Goal: Task Accomplishment & Management: Complete application form

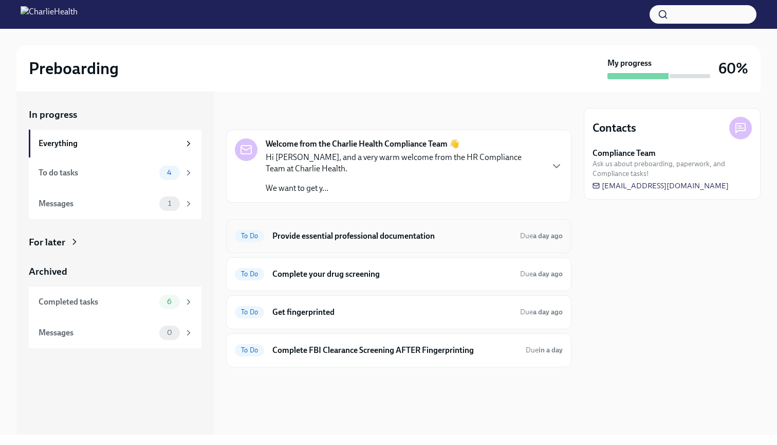
click at [386, 244] on div "To Do Provide essential professional documentation Due a day ago" at bounding box center [398, 236] width 345 height 34
click at [458, 236] on h6 "Provide essential professional documentation" at bounding box center [391, 235] width 239 height 11
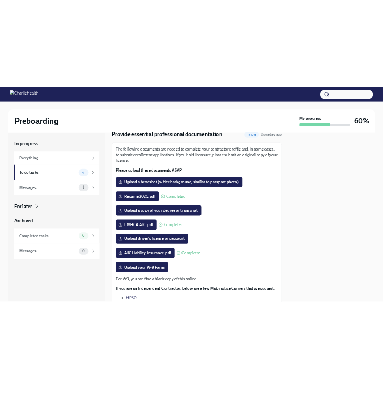
scroll to position [34, 0]
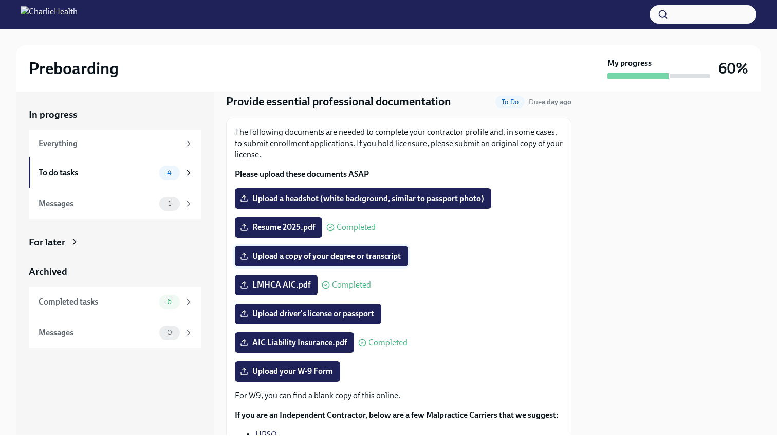
click at [338, 250] on label "Upload a copy of your degree or transcript" at bounding box center [321, 256] width 173 height 21
click at [0, 0] on input "Upload a copy of your degree or transcript" at bounding box center [0, 0] width 0 height 0
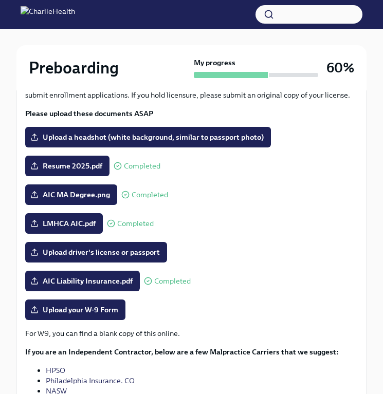
scroll to position [145, 0]
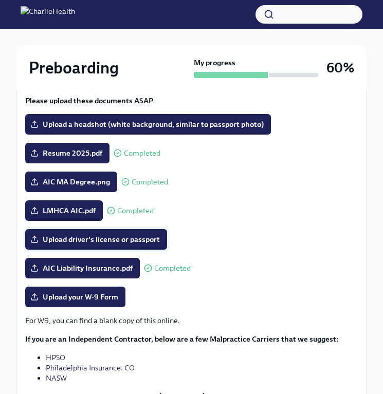
click at [150, 244] on span "Upload driver's license or passport" at bounding box center [95, 239] width 127 height 10
click at [0, 0] on input "Upload driver's license or passport" at bounding box center [0, 0] width 0 height 0
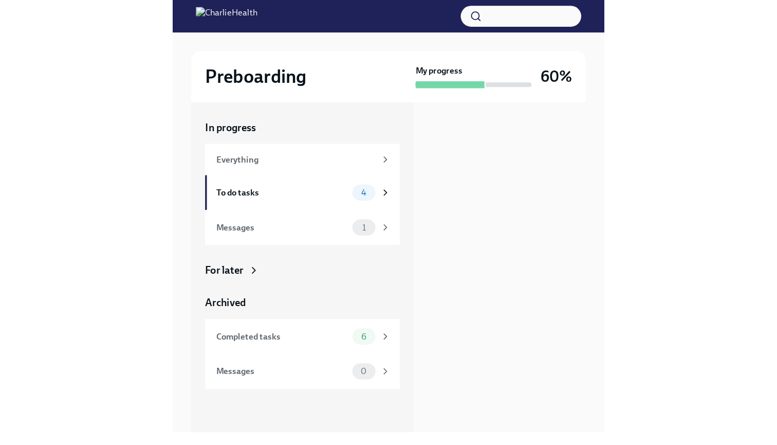
scroll to position [0, 0]
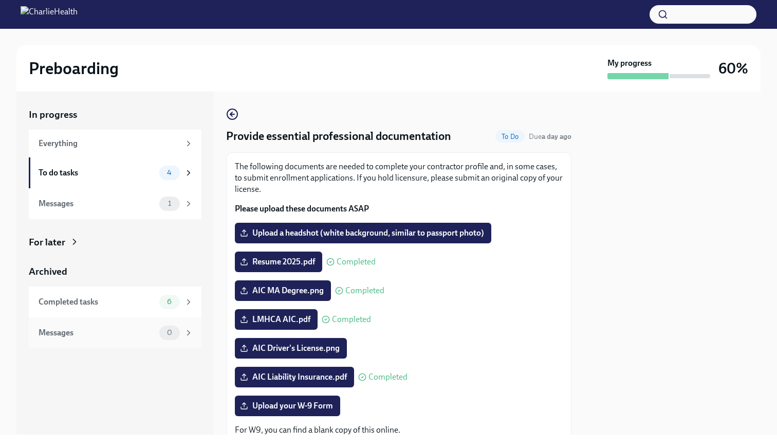
click at [133, 327] on div "Messages" at bounding box center [97, 332] width 117 height 11
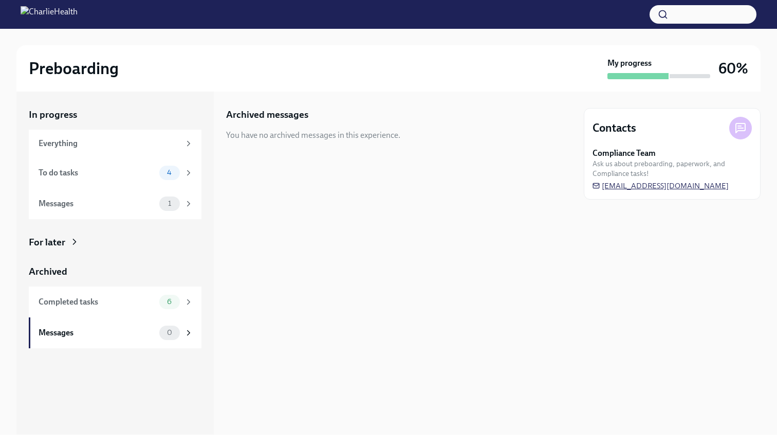
click at [651, 187] on span "[EMAIL_ADDRESS][DOMAIN_NAME]" at bounding box center [661, 185] width 136 height 10
click at [154, 172] on div "To do tasks" at bounding box center [97, 172] width 117 height 11
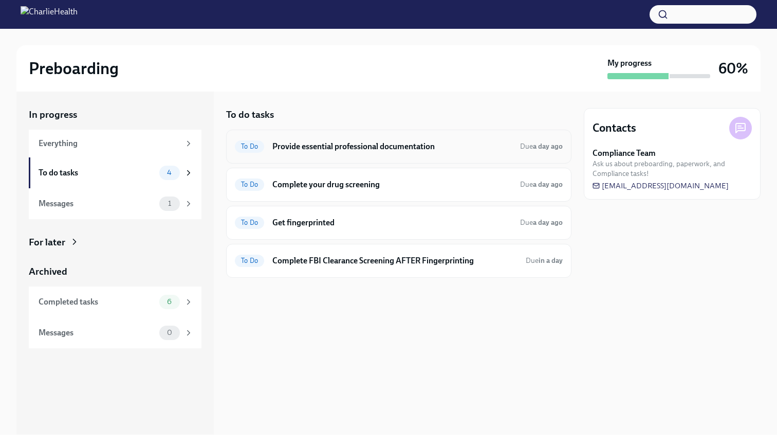
click at [383, 146] on h6 "Provide essential professional documentation" at bounding box center [391, 146] width 239 height 11
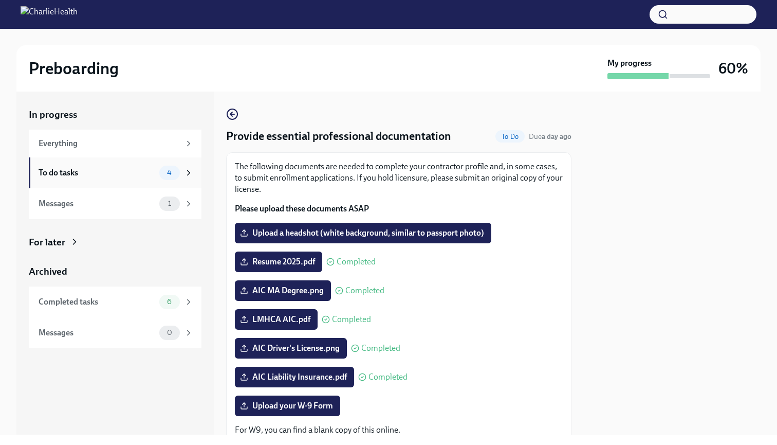
click at [143, 171] on div "To do tasks" at bounding box center [97, 172] width 117 height 11
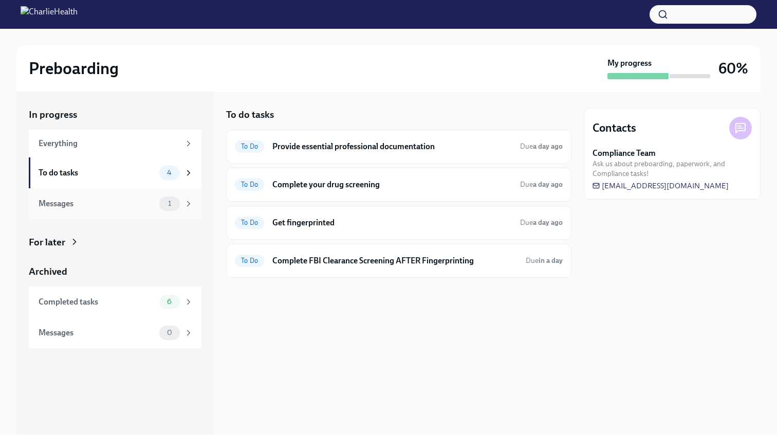
click at [137, 212] on div "Messages 1" at bounding box center [115, 203] width 173 height 31
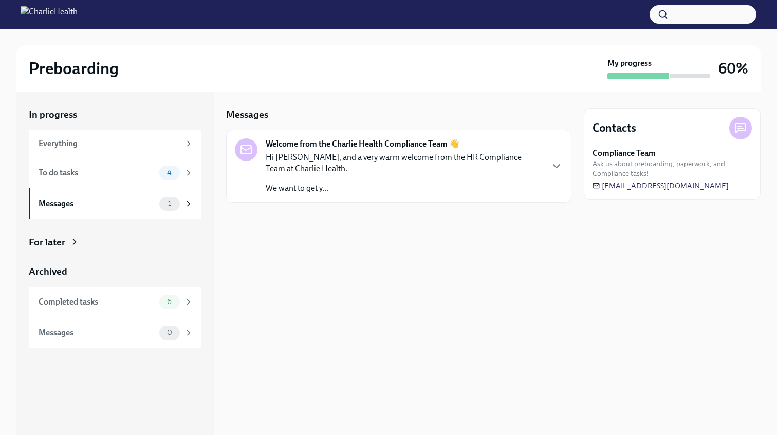
click at [310, 170] on p "Hi [PERSON_NAME], and a very warm welcome from the HR Compliance Team at Charli…" at bounding box center [404, 163] width 276 height 23
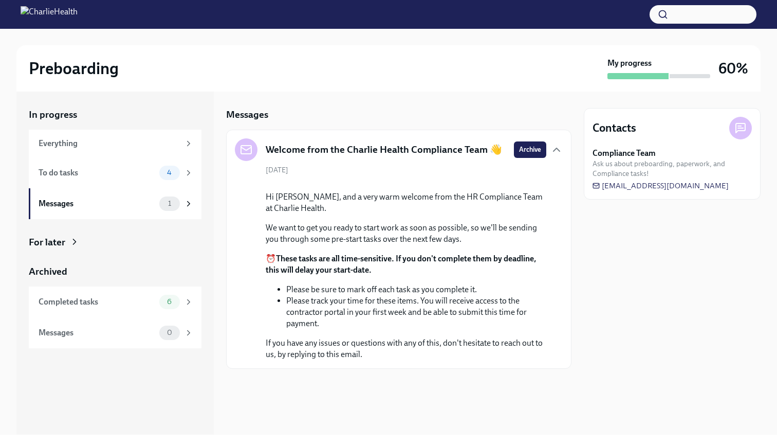
scroll to position [47, 0]
click at [560, 143] on icon "button" at bounding box center [556, 149] width 12 height 12
